Goal: Information Seeking & Learning: Learn about a topic

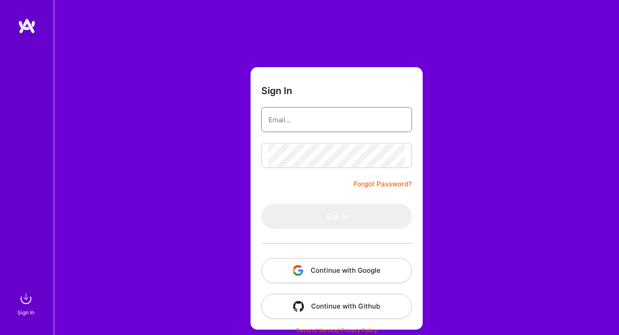
type input "[EMAIL_ADDRESS][DOMAIN_NAME]"
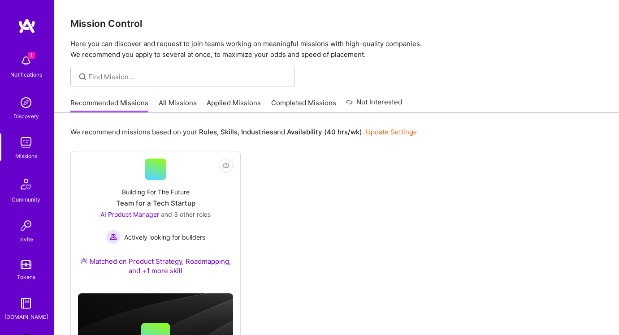
click at [33, 64] on img at bounding box center [26, 61] width 18 height 18
click at [22, 98] on img at bounding box center [26, 103] width 18 height 18
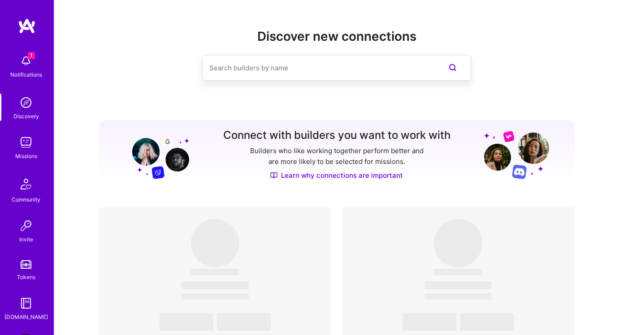
scroll to position [35, 0]
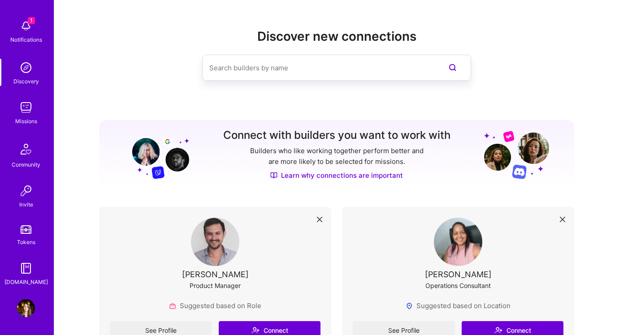
click at [20, 308] on img at bounding box center [26, 309] width 18 height 18
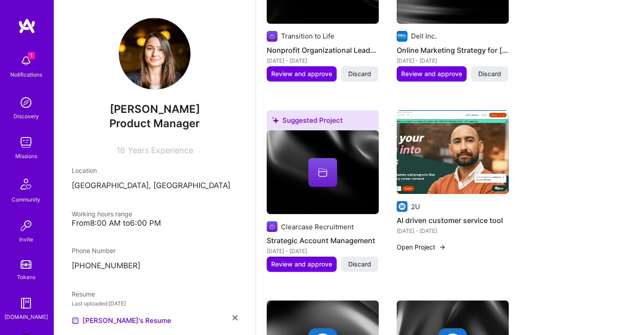
scroll to position [671, 0]
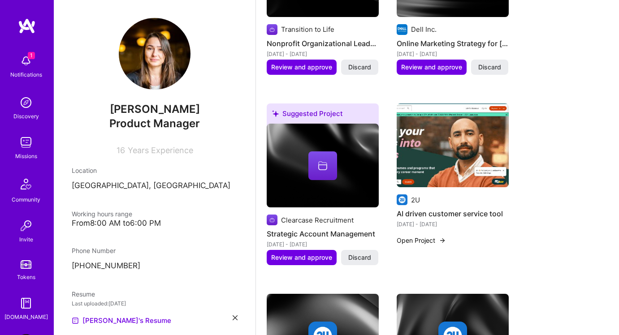
click at [439, 208] on h4 "AI driven customer service tool" at bounding box center [453, 214] width 112 height 12
click at [451, 142] on img at bounding box center [453, 146] width 112 height 84
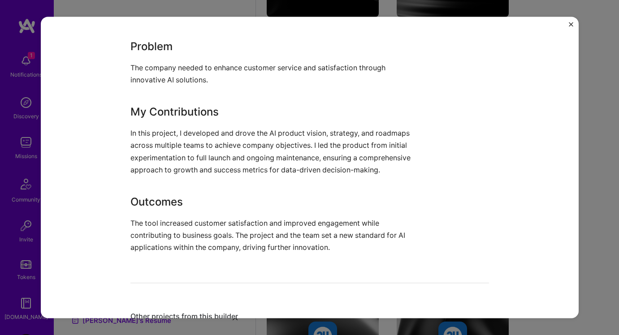
scroll to position [666, 0]
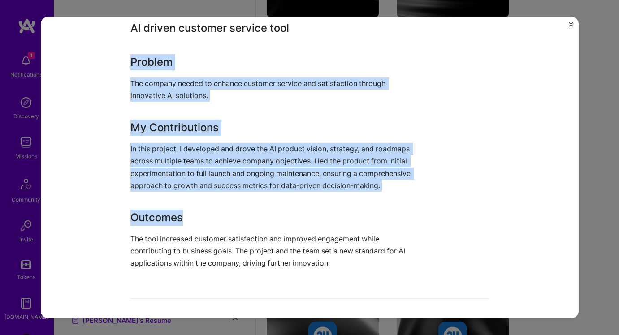
drag, startPoint x: 131, startPoint y: 61, endPoint x: 304, endPoint y: 220, distance: 234.6
click at [304, 220] on div "AI driven customer service tool Problem The company needed to enhance customer …" at bounding box center [275, 145] width 291 height 250
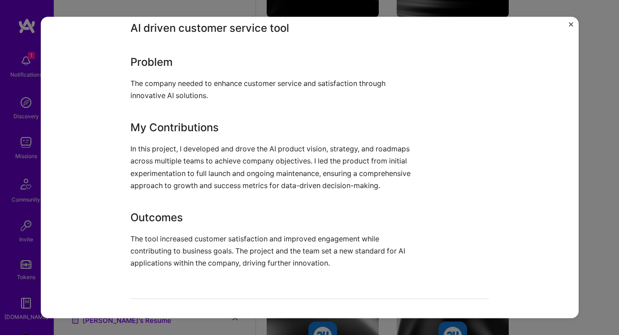
click at [134, 31] on h3 "AI driven customer service tool" at bounding box center [275, 28] width 291 height 16
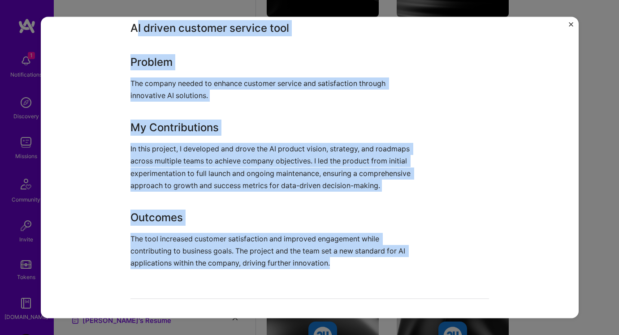
drag, startPoint x: 134, startPoint y: 28, endPoint x: 370, endPoint y: 278, distance: 343.3
click at [370, 278] on div "AI driven customer service tool 2U Education / Edtech Project link Role Product…" at bounding box center [309, 100] width 359 height 1463
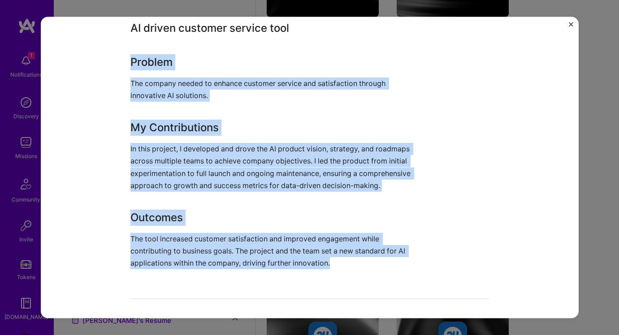
drag, startPoint x: 372, startPoint y: 270, endPoint x: 86, endPoint y: 65, distance: 352.0
click at [86, 65] on div "AI driven customer service tool 2U Education / Edtech Project link Role Product…" at bounding box center [310, 168] width 538 height 302
copy div "Problem The company needed to enhance customer service and satisfaction through…"
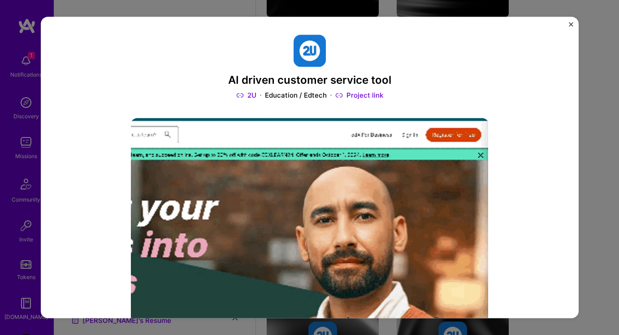
click at [570, 25] on img "Close" at bounding box center [571, 24] width 4 height 4
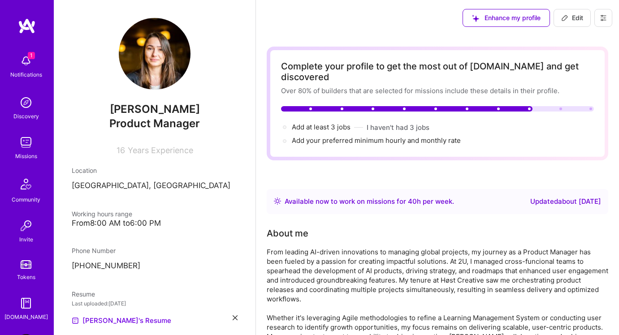
scroll to position [62, 0]
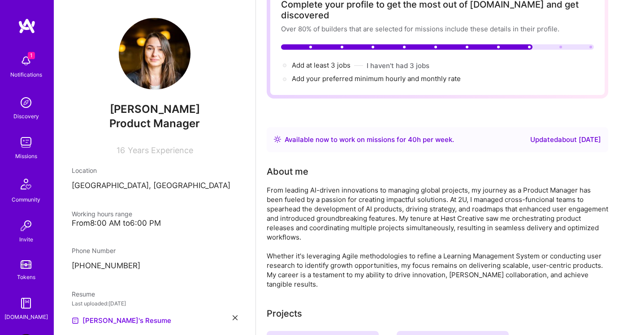
click at [435, 187] on div "From leading AI-driven innovations to managing global projects, my journey as a…" at bounding box center [438, 238] width 342 height 104
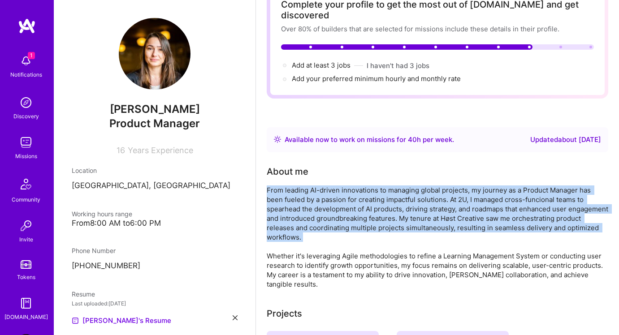
click at [435, 187] on div "From leading AI-driven innovations to managing global projects, my journey as a…" at bounding box center [438, 238] width 342 height 104
click at [332, 203] on div "From leading AI-driven innovations to managing global projects, my journey as a…" at bounding box center [438, 238] width 342 height 104
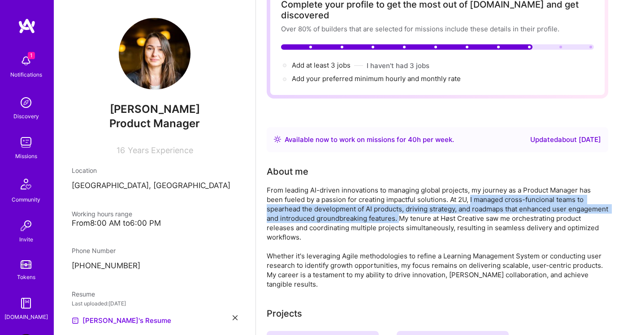
drag, startPoint x: 472, startPoint y: 189, endPoint x: 439, endPoint y: 209, distance: 37.8
click at [439, 209] on div "From leading AI-driven innovations to managing global projects, my journey as a…" at bounding box center [438, 238] width 342 height 104
copy div "I managed cross-funcional teams to spearhead the development of AI products, dr…"
